Goal: Information Seeking & Learning: Learn about a topic

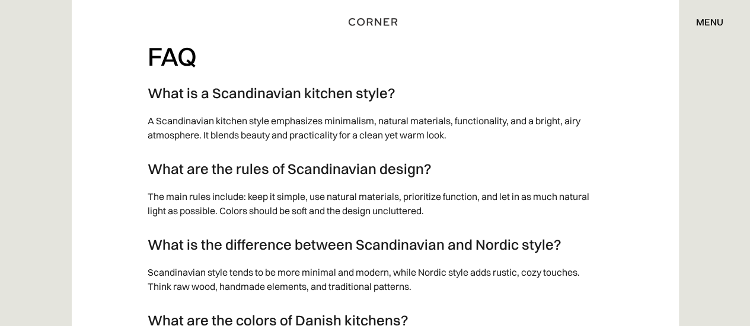
scroll to position [7334, 0]
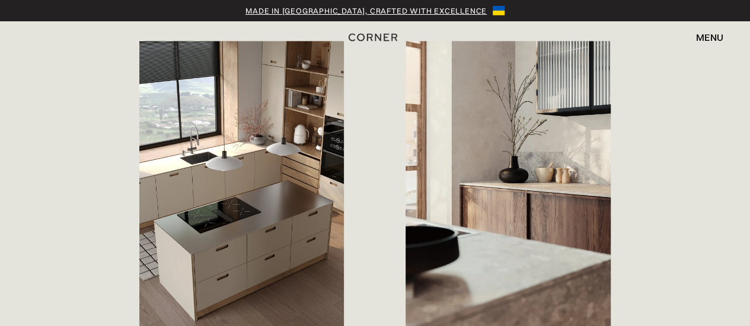
scroll to position [1185, 0]
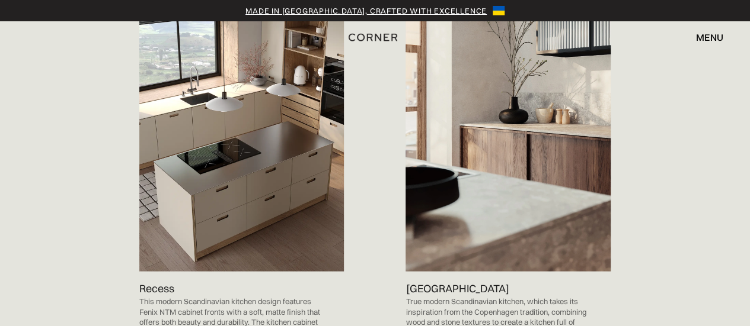
click at [165, 290] on p "Recess" at bounding box center [156, 289] width 35 height 16
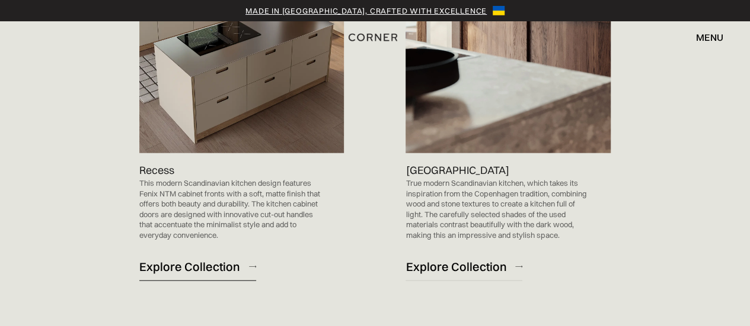
click at [169, 268] on div "Explore Collection" at bounding box center [189, 267] width 101 height 16
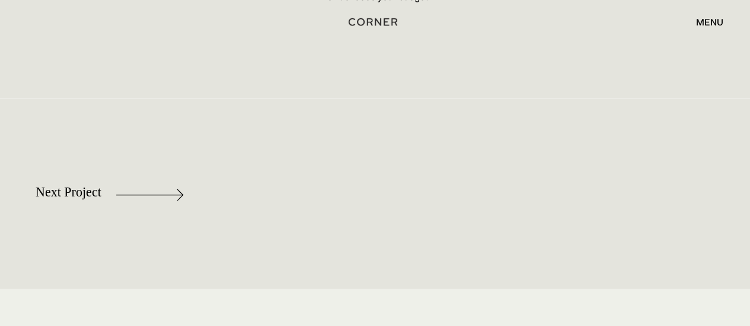
scroll to position [5570, 0]
